Goal: Navigation & Orientation: Find specific page/section

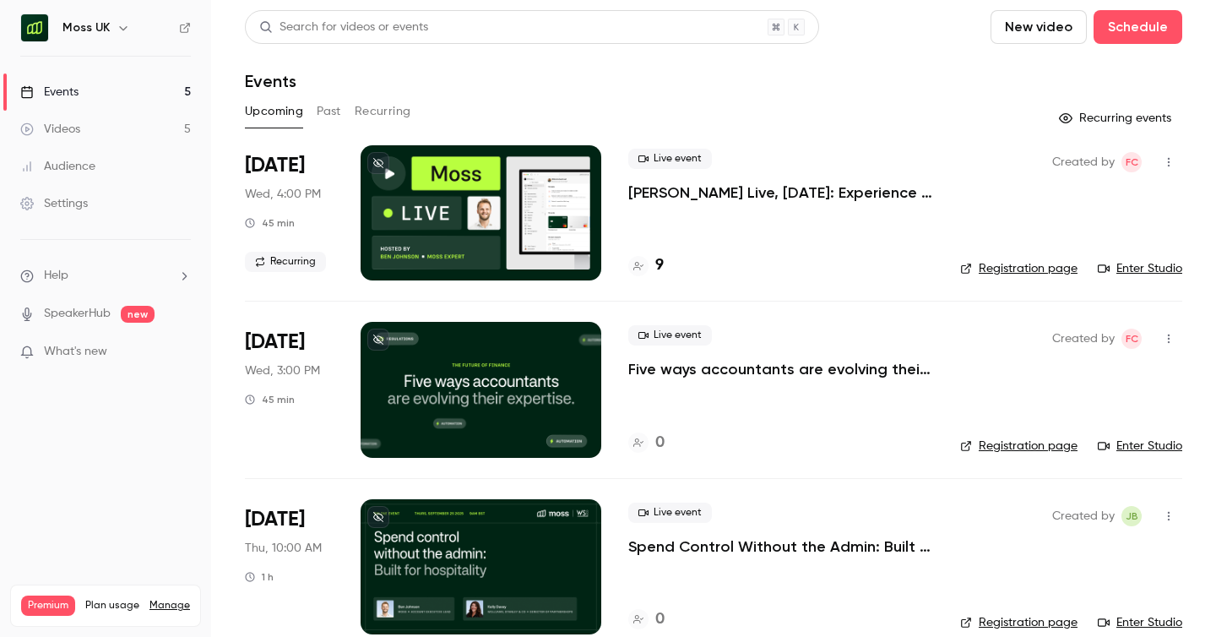
click at [106, 32] on h6 "Moss UK" at bounding box center [85, 27] width 47 height 17
click at [117, 29] on icon "button" at bounding box center [124, 28] width 14 height 14
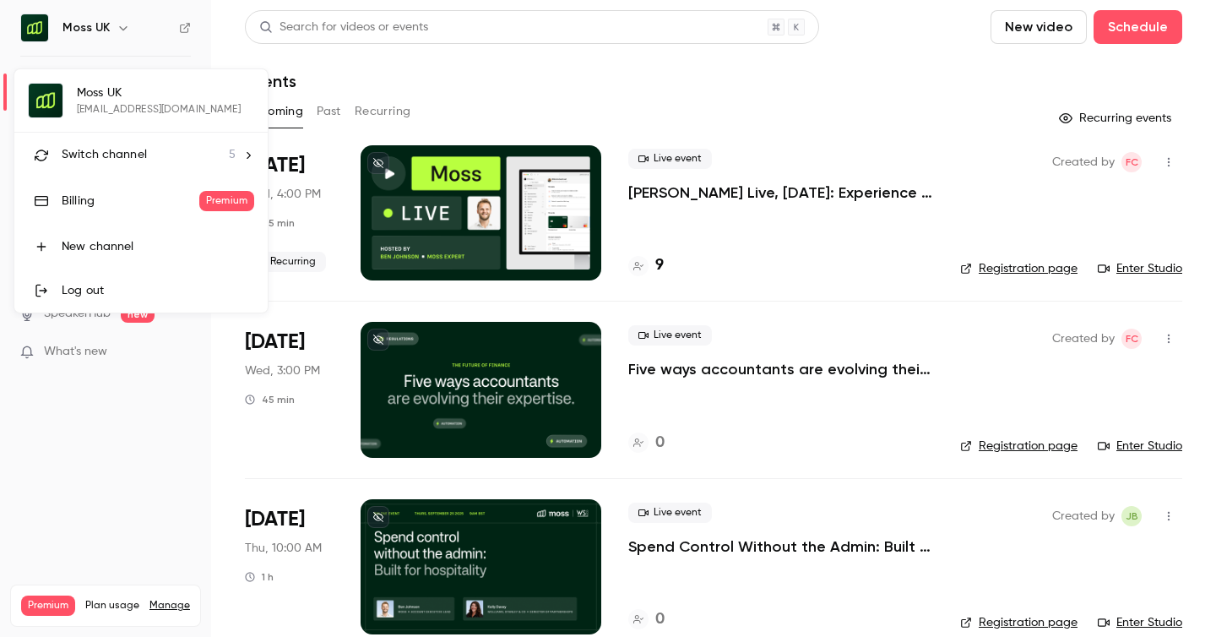
click at [109, 153] on span "Switch channel" at bounding box center [104, 155] width 85 height 18
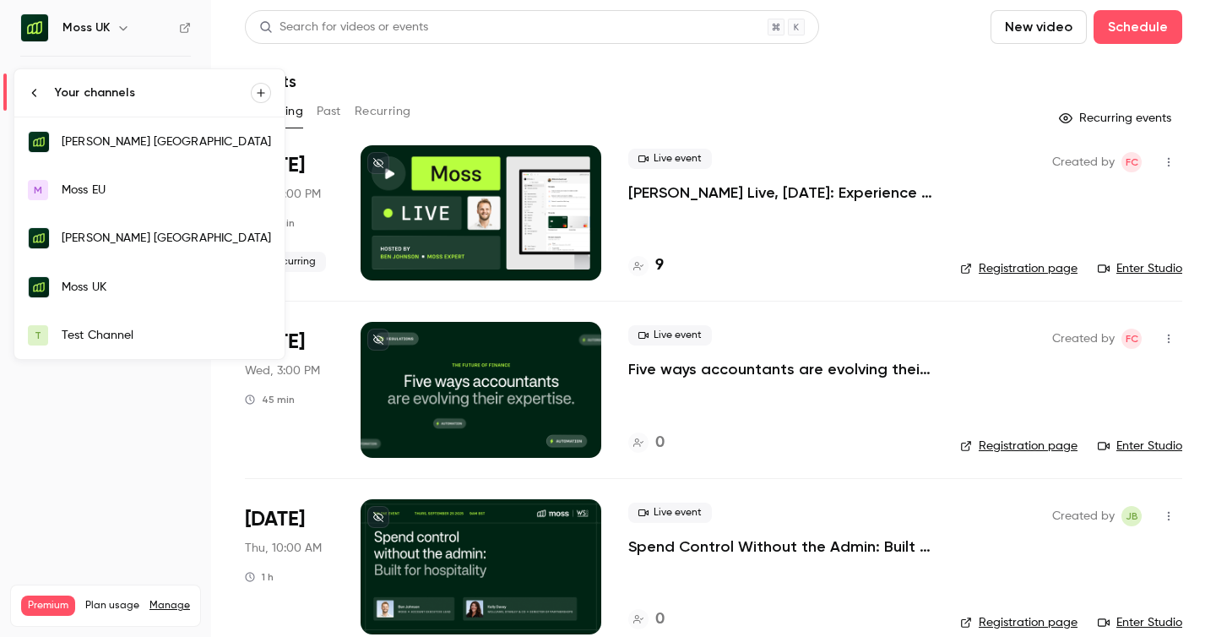
click at [138, 143] on div "[PERSON_NAME] [GEOGRAPHIC_DATA]" at bounding box center [166, 141] width 209 height 17
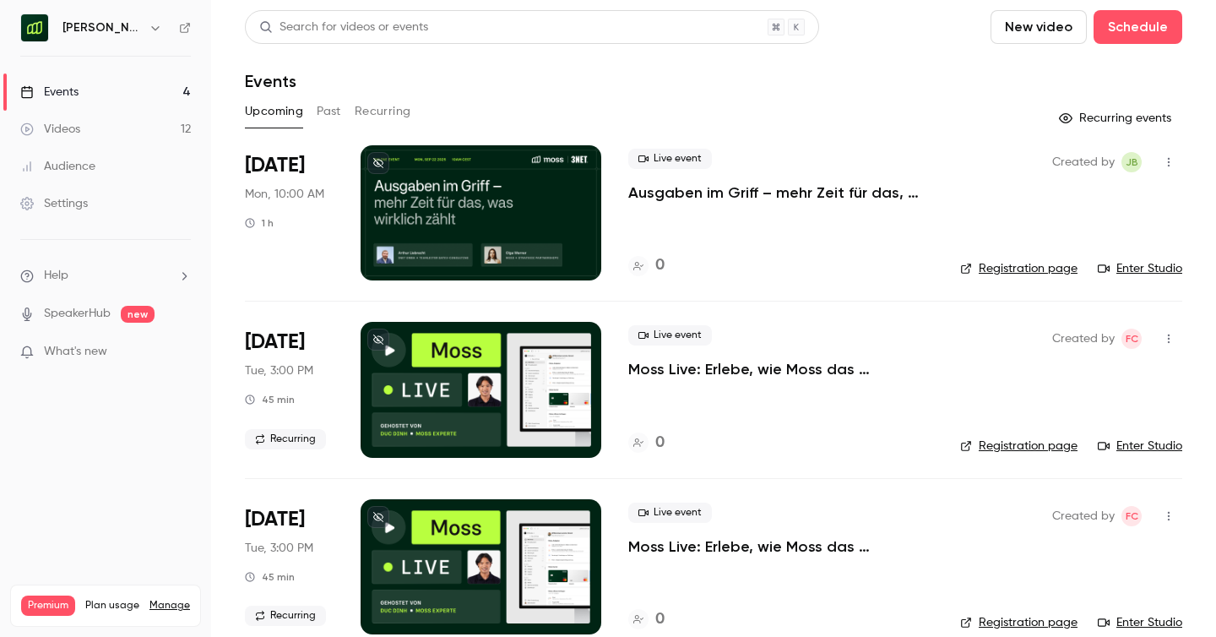
click at [322, 108] on button "Past" at bounding box center [329, 111] width 24 height 27
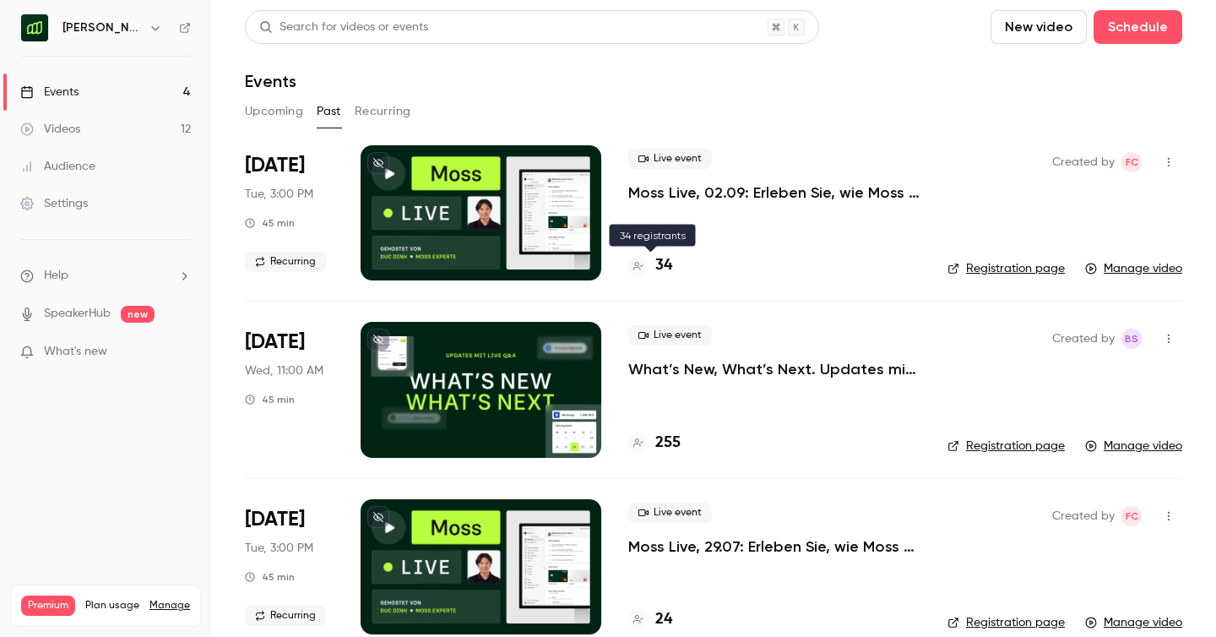
click at [665, 260] on h4 "34" at bounding box center [663, 265] width 17 height 23
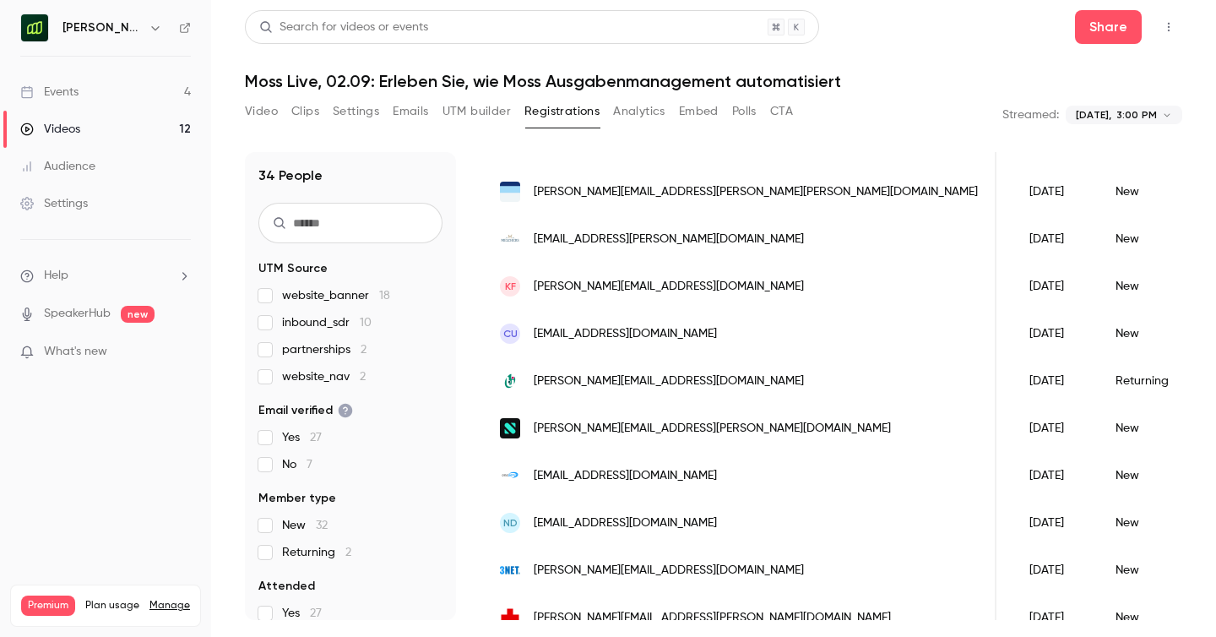
scroll to position [1301, 0]
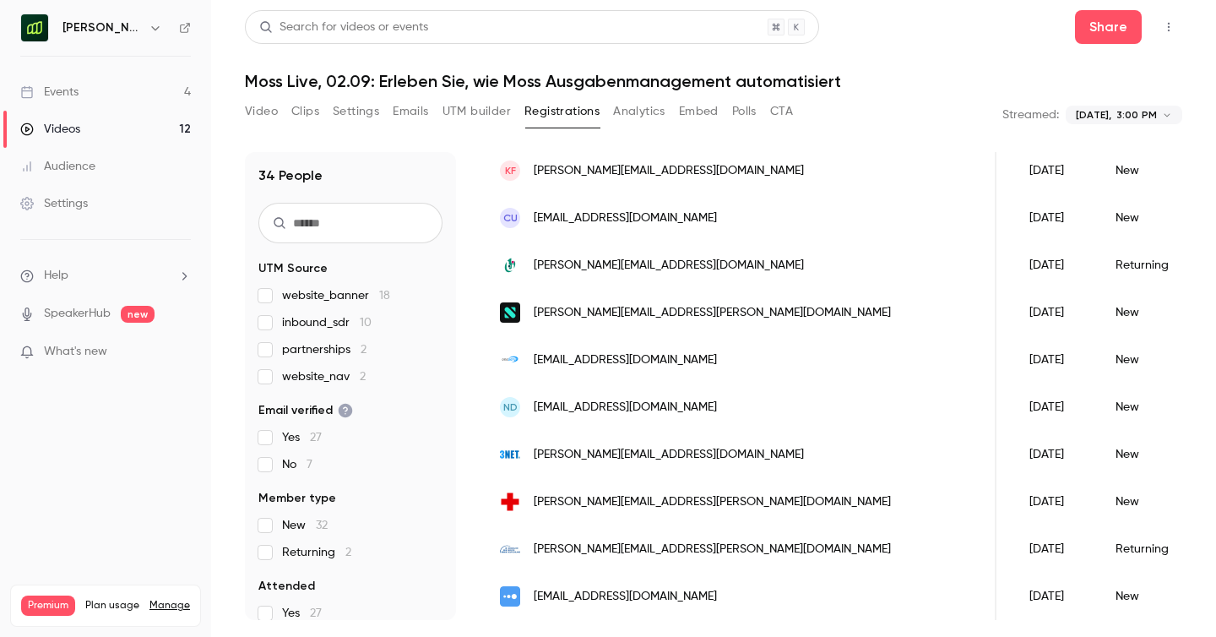
click at [81, 98] on link "Events 4" at bounding box center [105, 91] width 211 height 37
